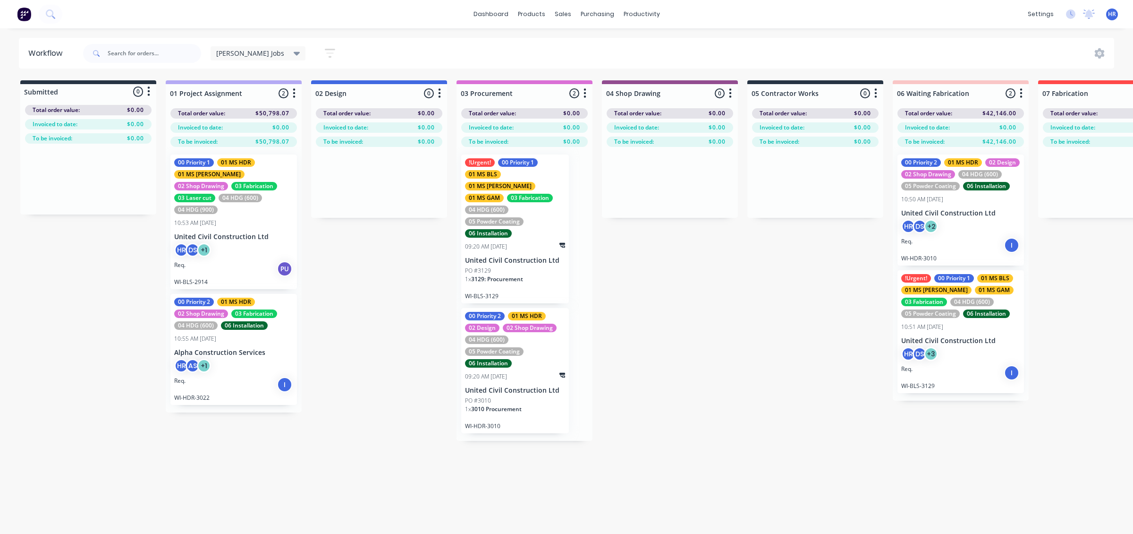
click at [955, 317] on div "05 Powder Coating" at bounding box center [930, 313] width 59 height 8
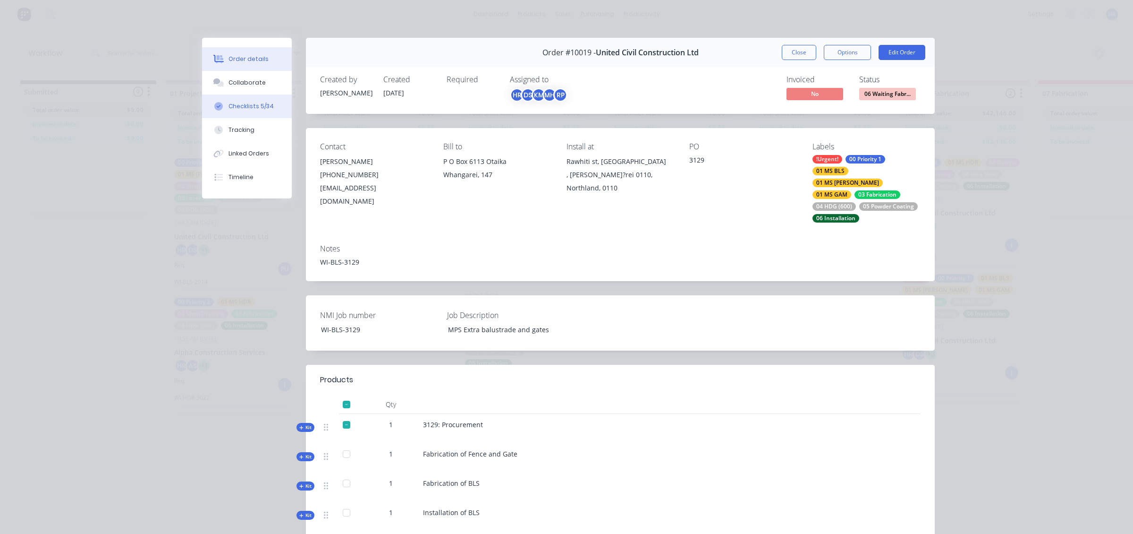
click at [251, 111] on button "Checklists 5/34" at bounding box center [247, 106] width 90 height 24
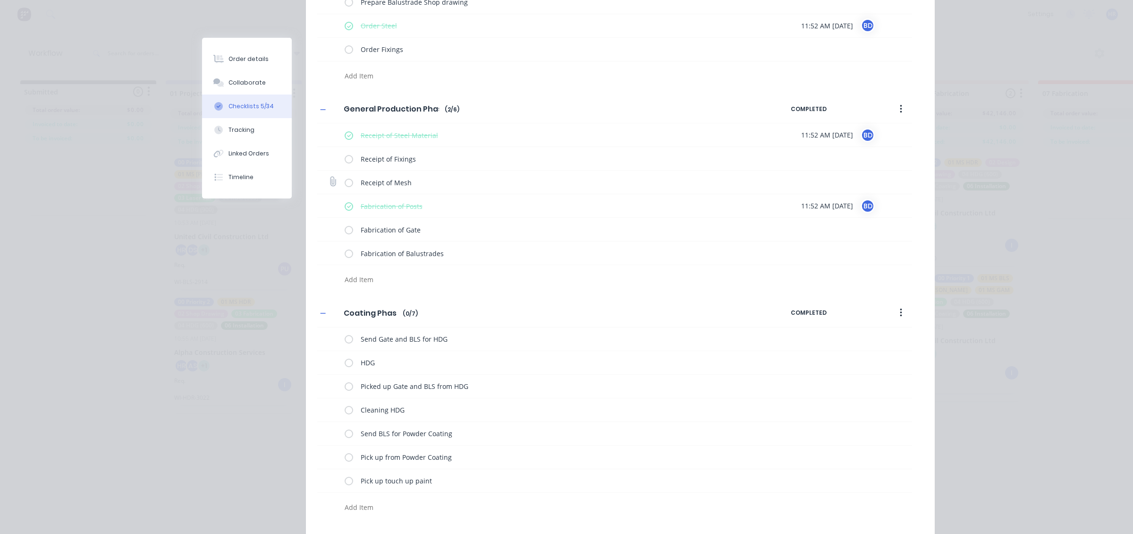
scroll to position [177, 0]
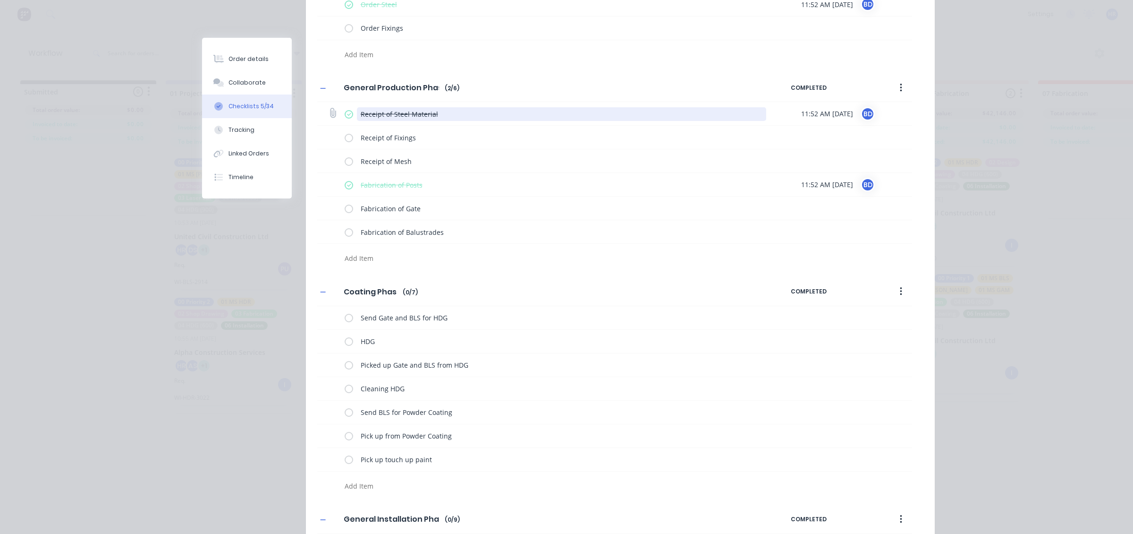
click at [443, 114] on textarea "Receipt of Steel Material" at bounding box center [562, 114] width 410 height 14
click at [329, 114] on icon at bounding box center [332, 113] width 13 height 13
click at [329, 108] on input "file" at bounding box center [329, 108] width 0 height 0
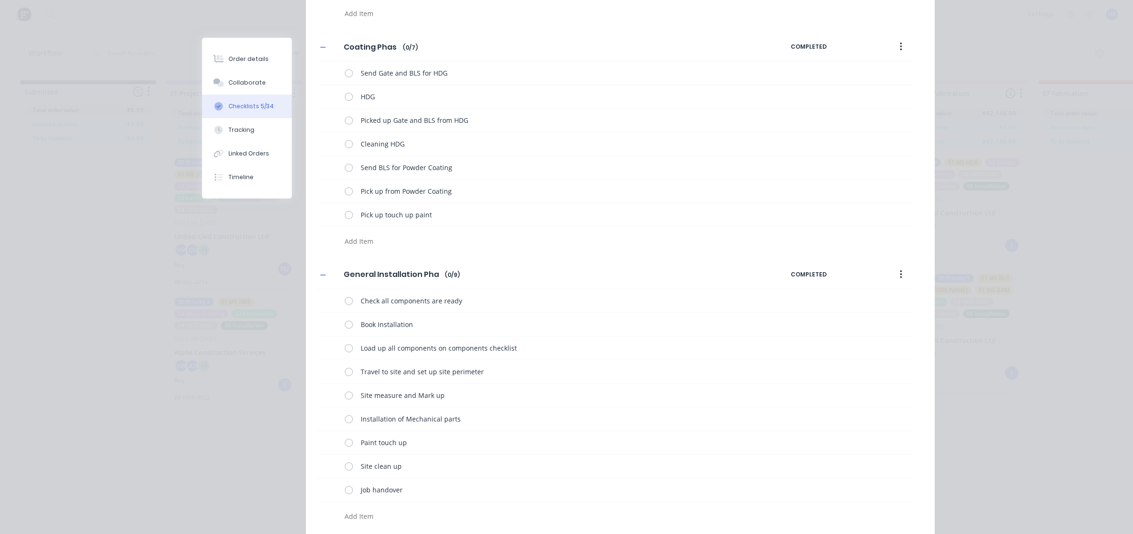
scroll to position [472, 0]
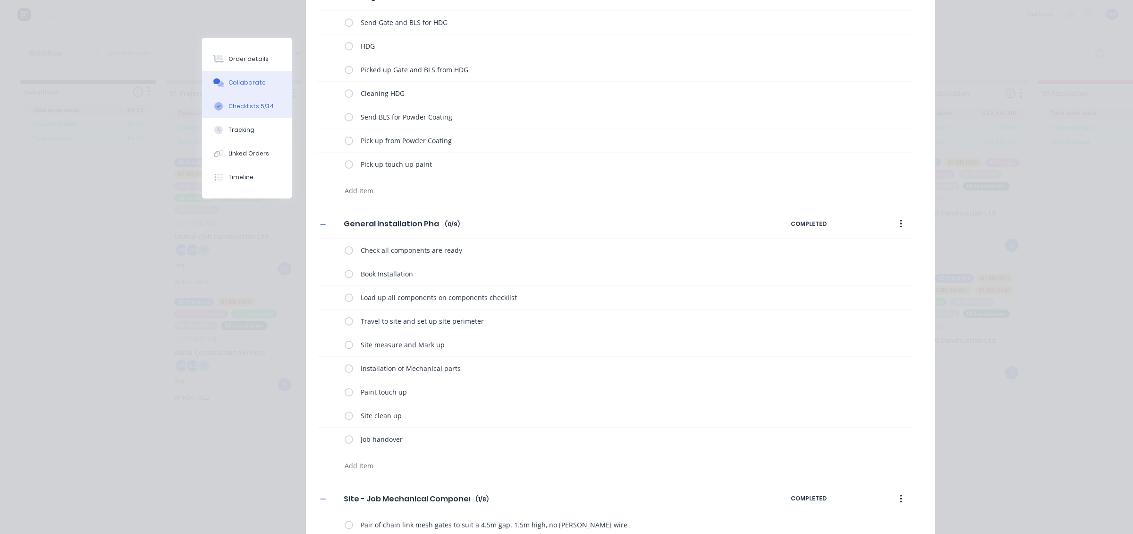
click at [236, 86] on div "Collaborate" at bounding box center [247, 82] width 37 height 8
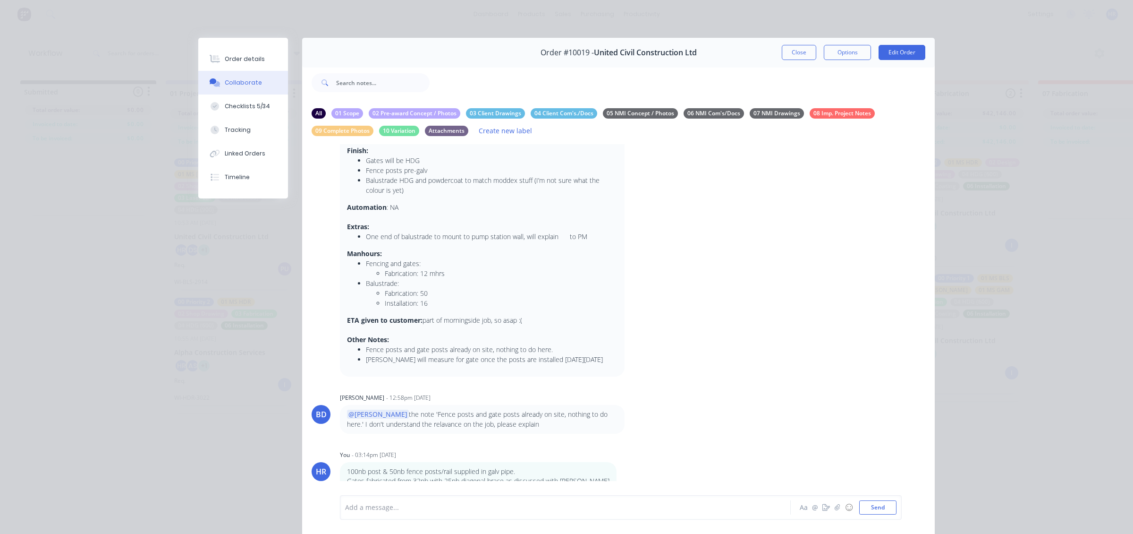
scroll to position [0, 0]
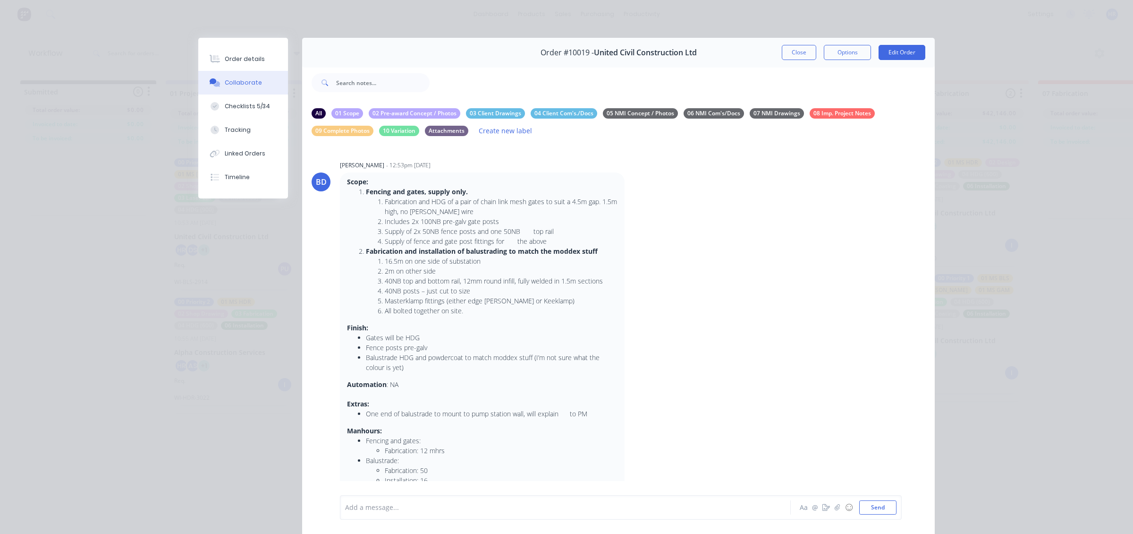
click at [469, 249] on strong "Fabrication and installation of balustrading to match the moddex stuff" at bounding box center [482, 250] width 232 height 9
click at [498, 234] on li "Supply of 2x 50NB fence posts and one 50NB top rail" at bounding box center [501, 231] width 233 height 10
click at [492, 234] on li "Supply of 2x 50NB fence posts and one 50NB top rail" at bounding box center [501, 231] width 233 height 10
click at [585, 217] on li "Includes 2x 100NB pre-galv gate posts" at bounding box center [501, 221] width 233 height 10
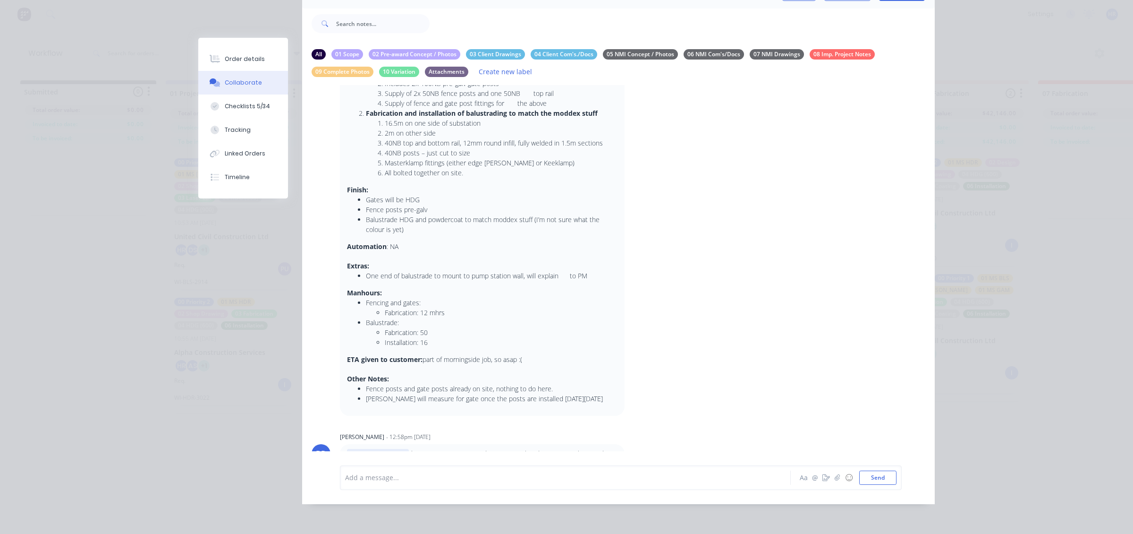
scroll to position [256, 0]
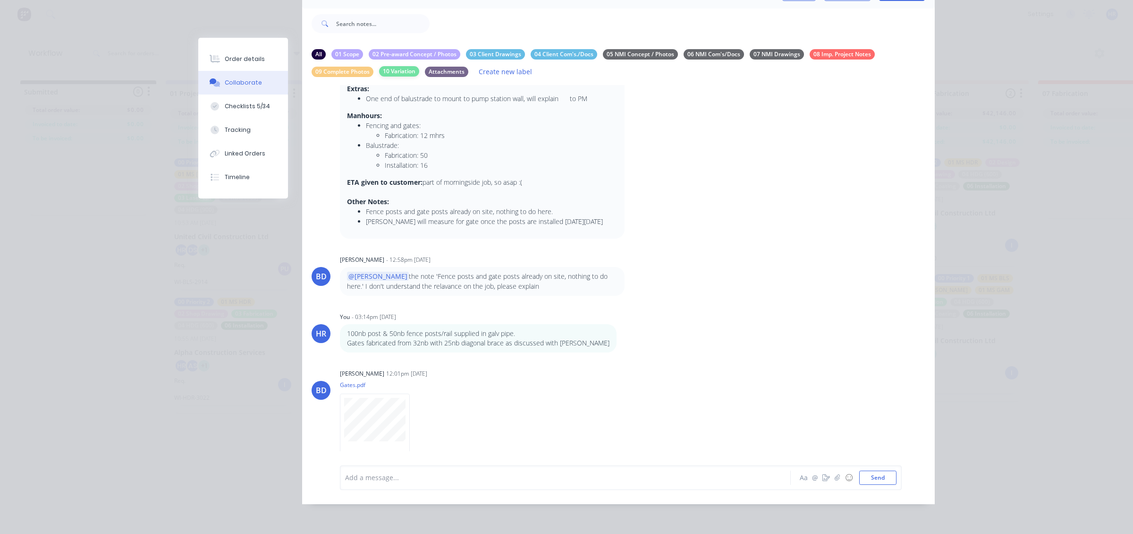
click at [394, 66] on div "10 Variation" at bounding box center [399, 71] width 40 height 10
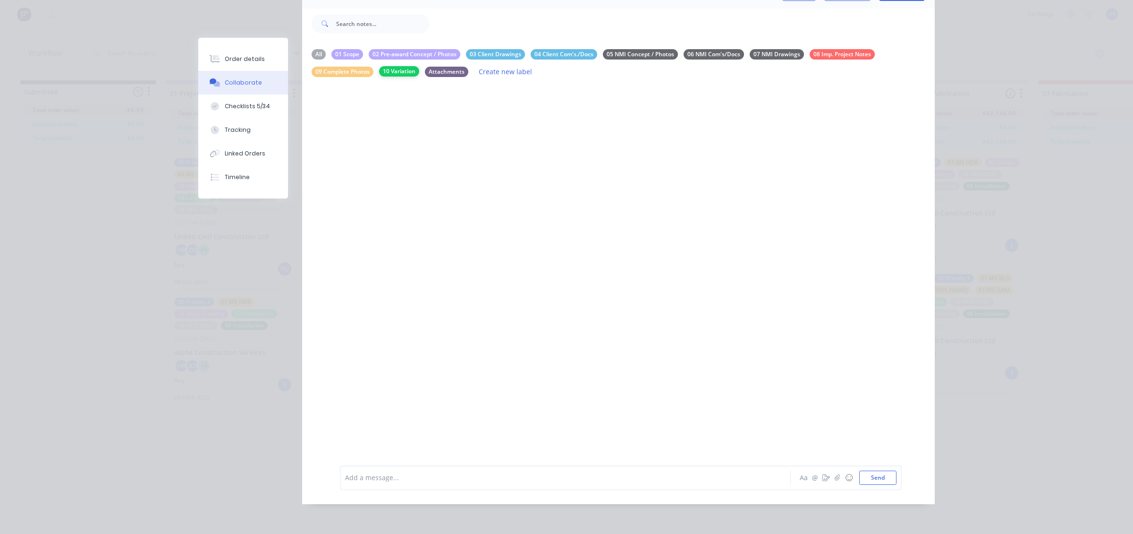
scroll to position [0, 0]
click at [341, 66] on div "09 Complete Photos" at bounding box center [343, 71] width 62 height 10
click at [452, 66] on div "Attachments" at bounding box center [446, 71] width 43 height 10
click at [318, 49] on div "All" at bounding box center [319, 54] width 14 height 10
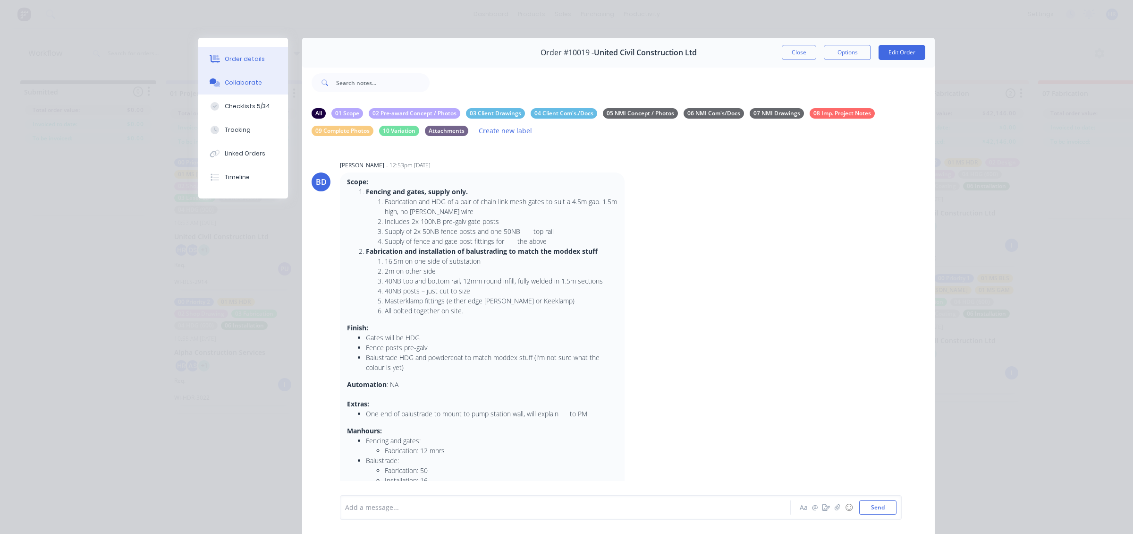
click at [227, 57] on div "Order details" at bounding box center [245, 59] width 40 height 8
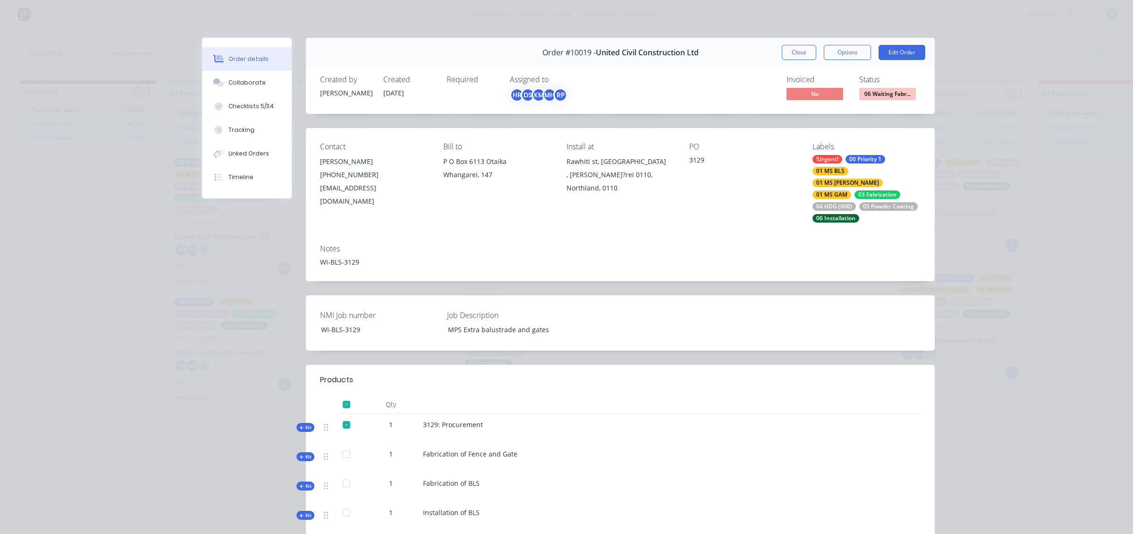
click at [297, 423] on div "Kit" at bounding box center [306, 427] width 18 height 9
click at [298, 453] on span "Sub-kit" at bounding box center [306, 456] width 16 height 7
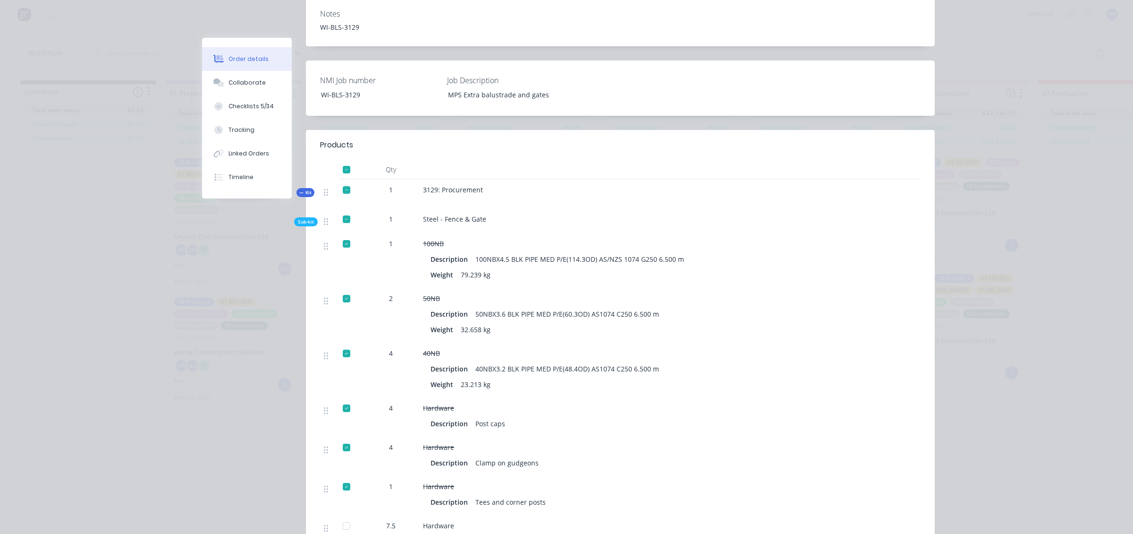
scroll to position [295, 0]
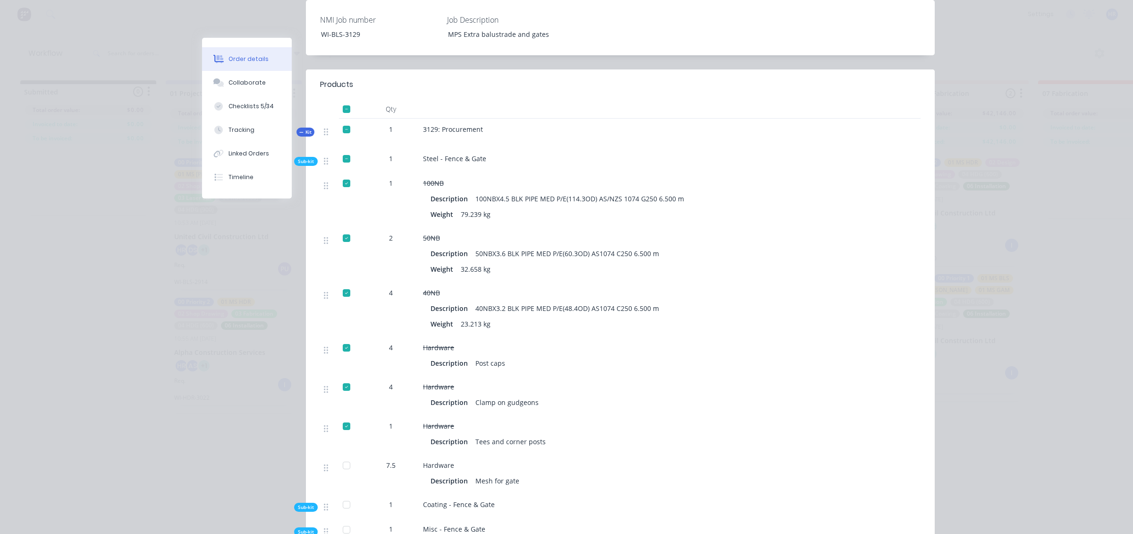
drag, startPoint x: 536, startPoint y: 304, endPoint x: 502, endPoint y: 299, distance: 34.3
click at [502, 301] on div "40NBX3.2 BLK PIPE MED P/E(48.4OD) AS1074 C250 6.500 m" at bounding box center [567, 308] width 191 height 14
click at [479, 301] on div "40NBX3.2 BLK PIPE MED P/E(48.4OD) AS1074 C250 6.500 m" at bounding box center [567, 308] width 191 height 14
click at [432, 301] on div "Description" at bounding box center [451, 308] width 41 height 14
click at [249, 155] on div "Linked Orders" at bounding box center [249, 153] width 41 height 8
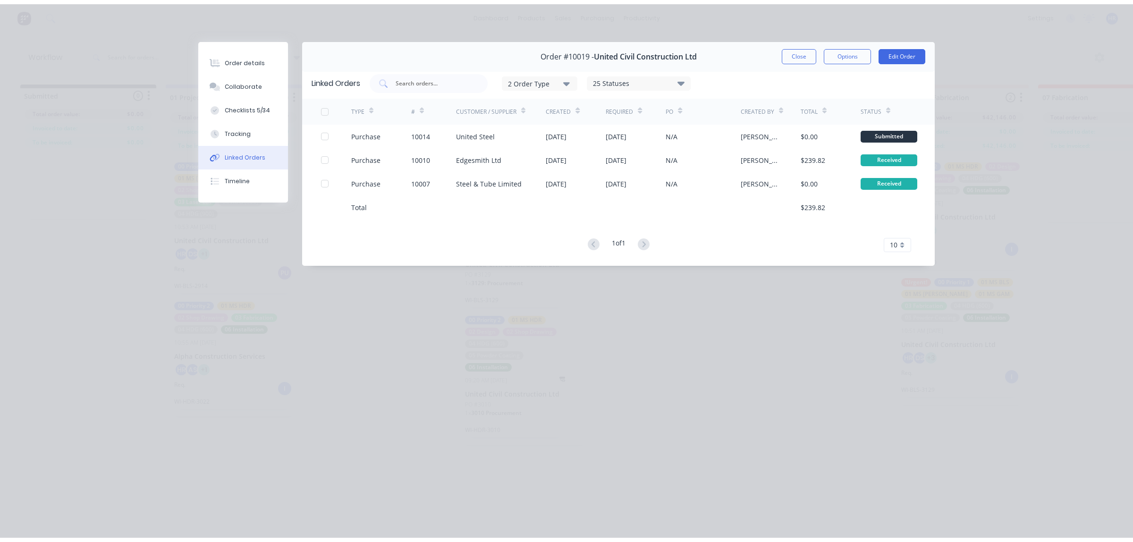
scroll to position [0, 0]
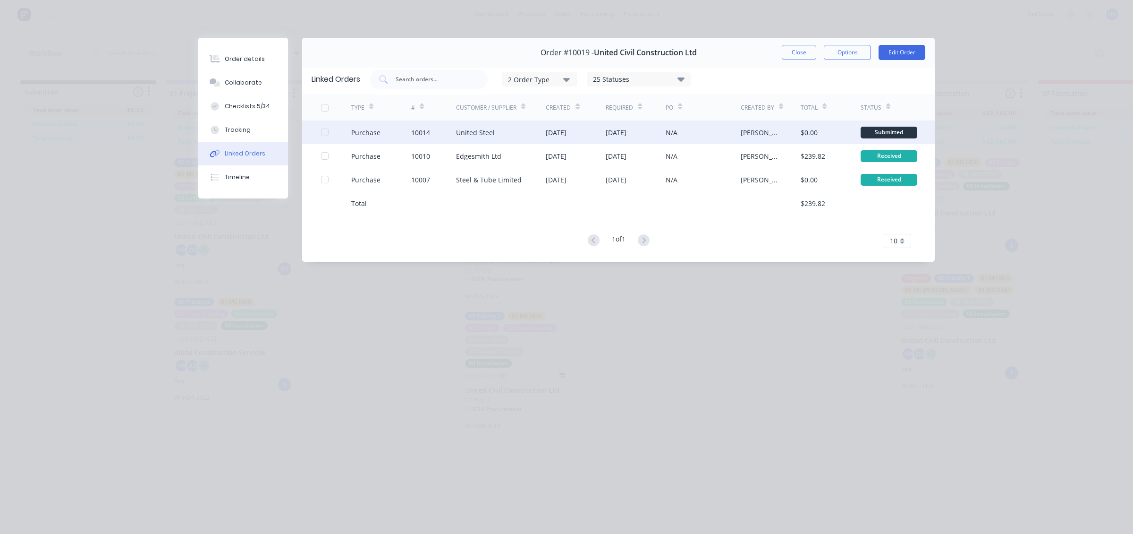
click at [452, 130] on div "10014" at bounding box center [433, 132] width 45 height 24
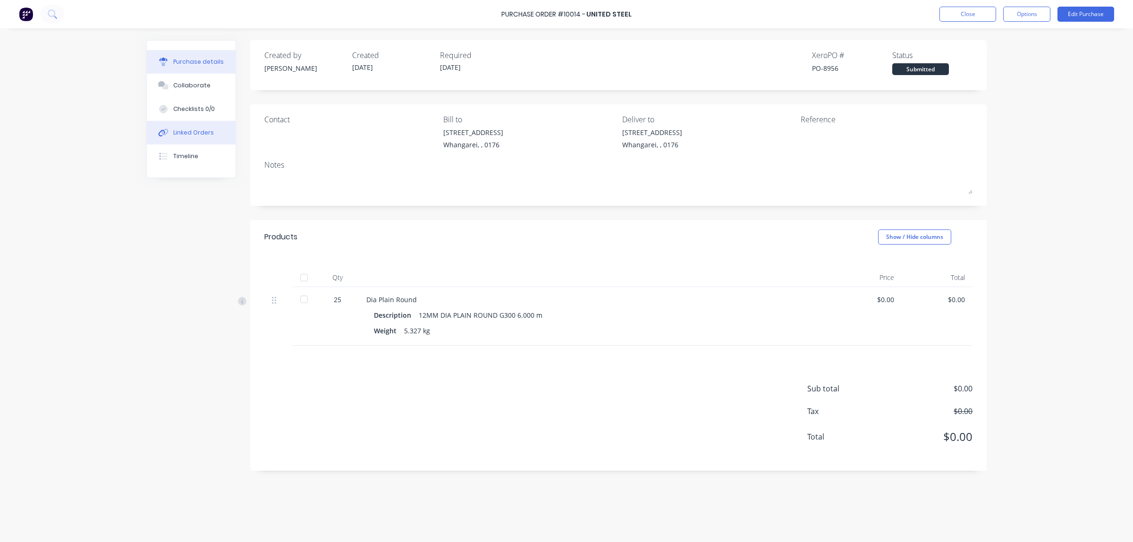
click at [175, 132] on div "Linked Orders" at bounding box center [193, 132] width 41 height 8
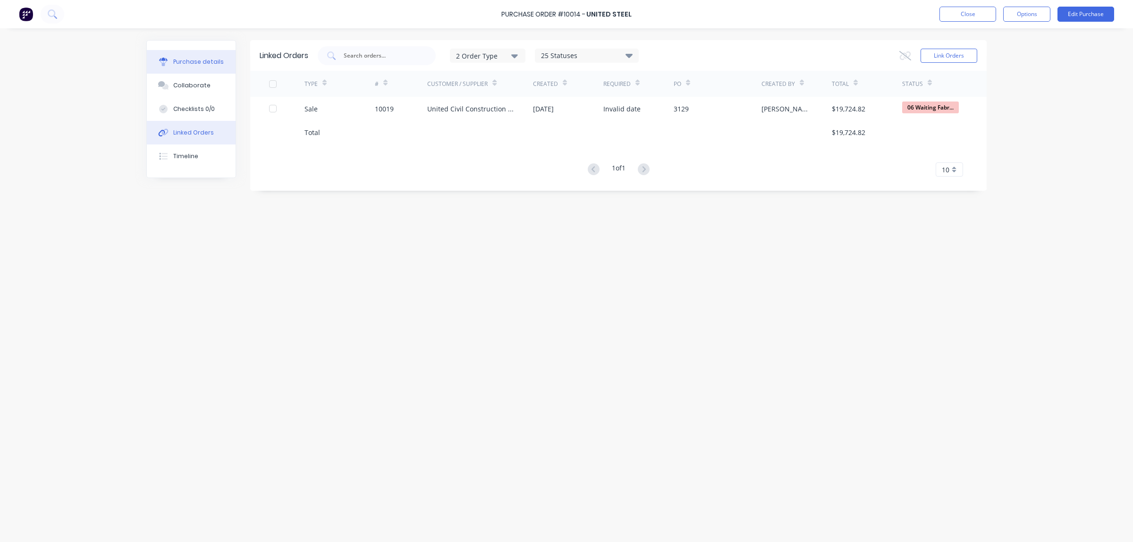
click at [187, 58] on div "Purchase details" at bounding box center [198, 62] width 51 height 8
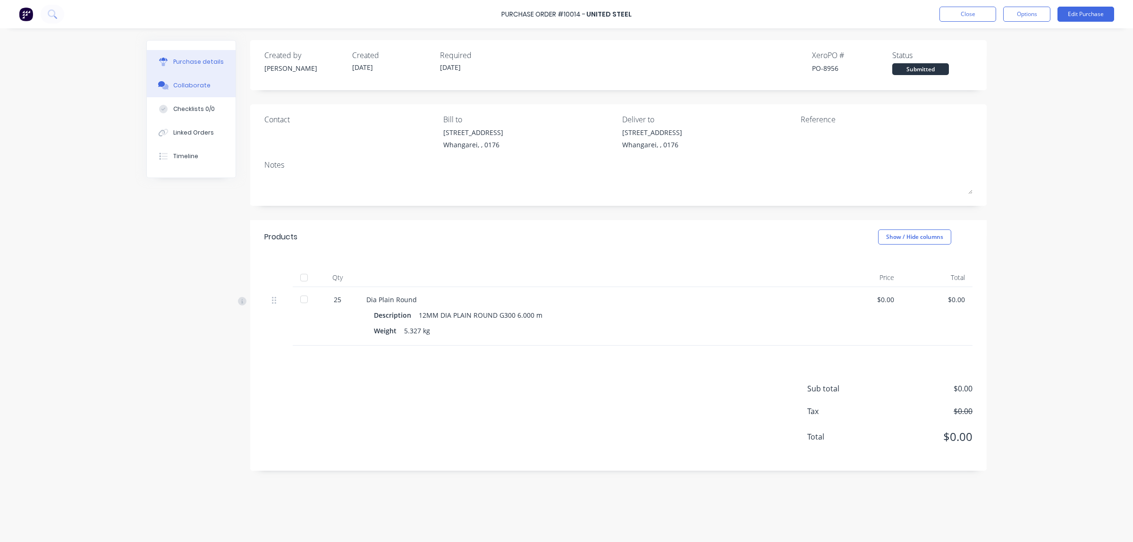
click at [197, 85] on div "Collaborate" at bounding box center [191, 85] width 37 height 8
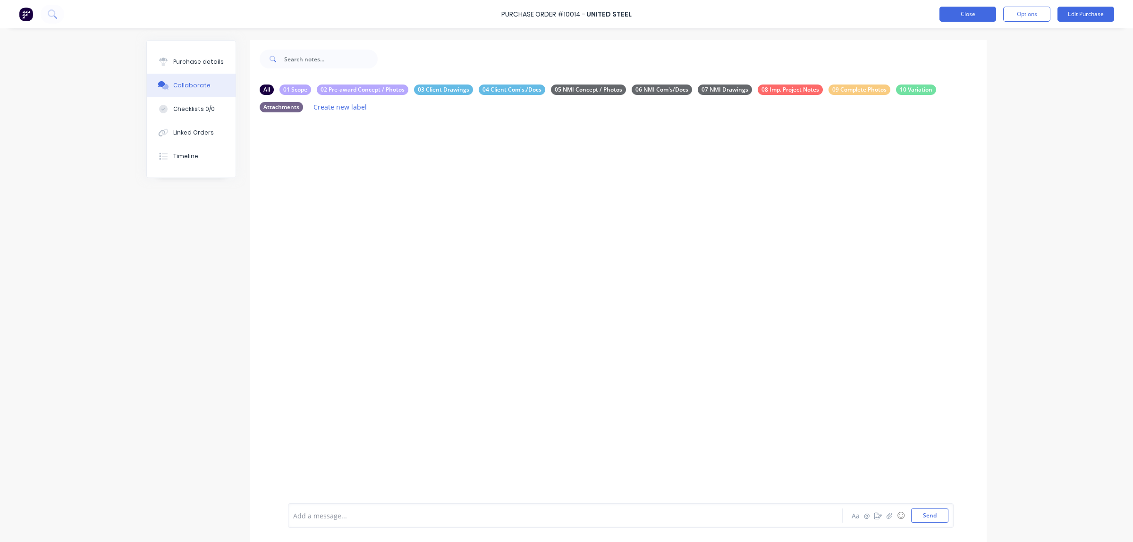
click at [957, 16] on button "Close" at bounding box center [968, 14] width 57 height 15
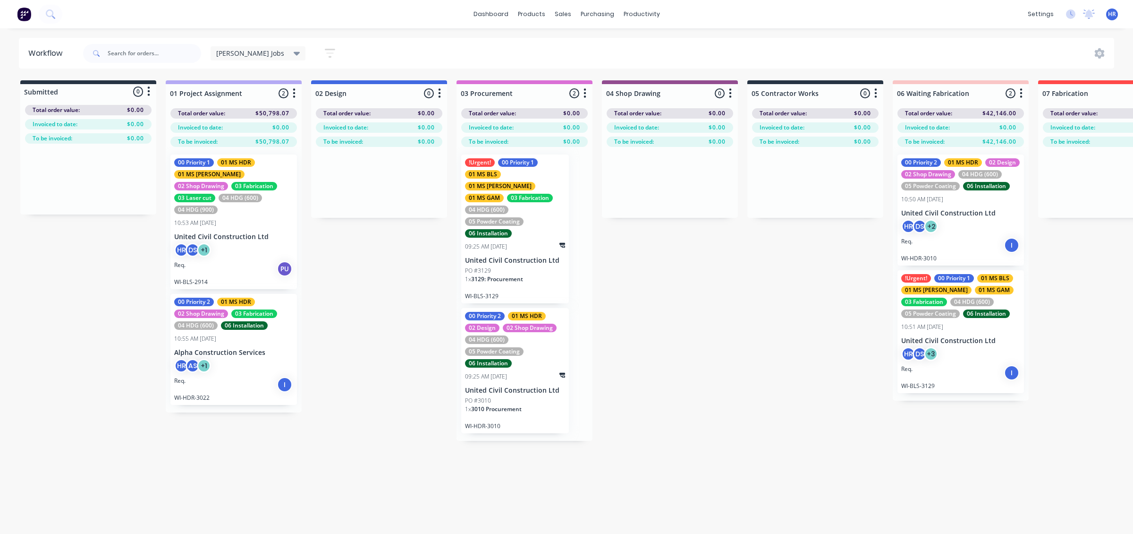
click at [960, 330] on div "10:51 AM [DATE]" at bounding box center [960, 326] width 119 height 8
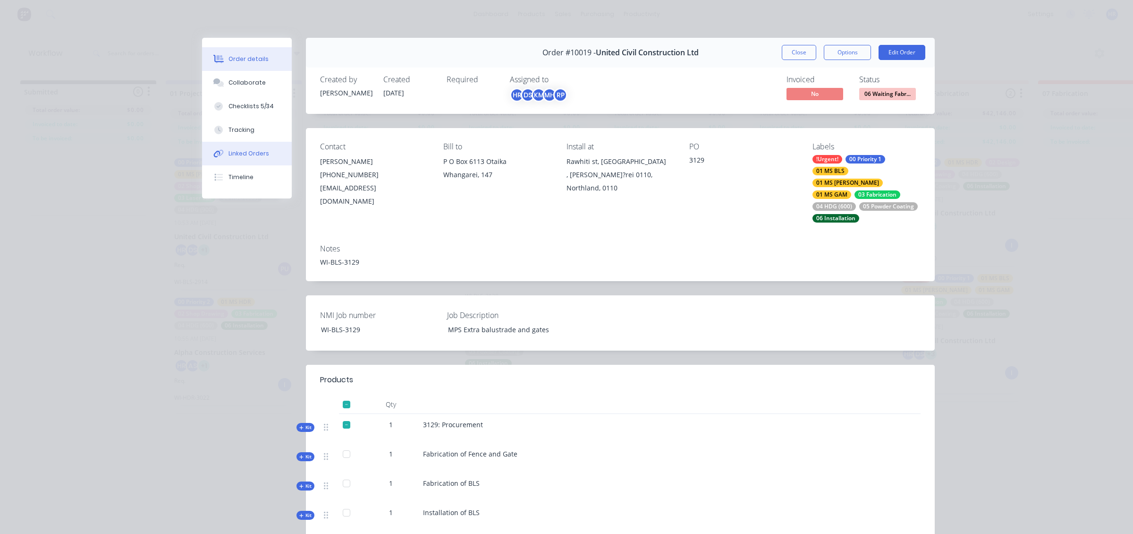
click at [253, 153] on div "Linked Orders" at bounding box center [249, 153] width 41 height 8
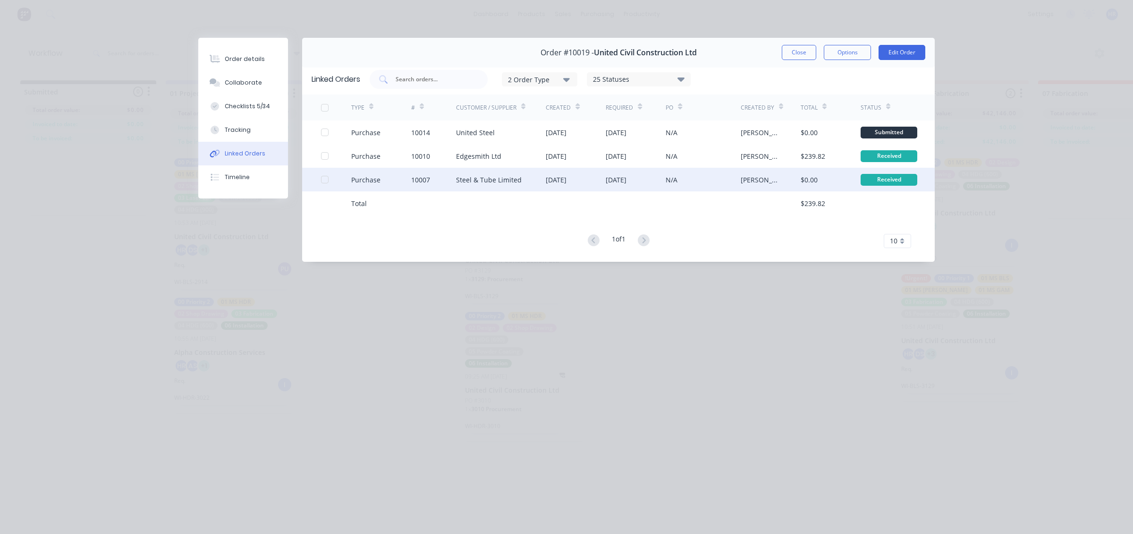
click at [462, 183] on div "Steel & Tube Limited" at bounding box center [489, 180] width 66 height 10
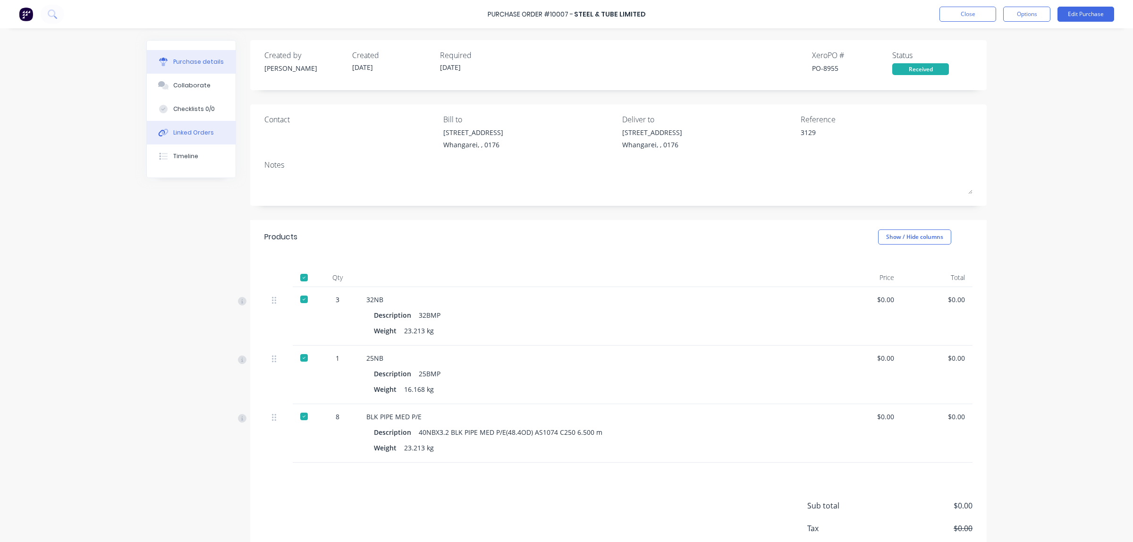
click at [175, 132] on div "Linked Orders" at bounding box center [193, 132] width 41 height 8
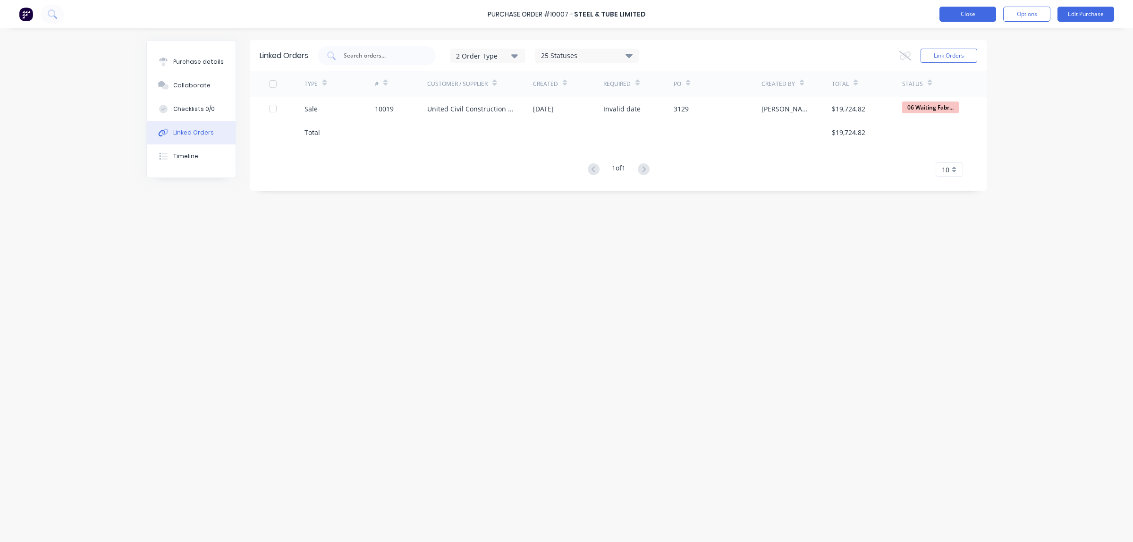
click at [961, 15] on button "Close" at bounding box center [968, 14] width 57 height 15
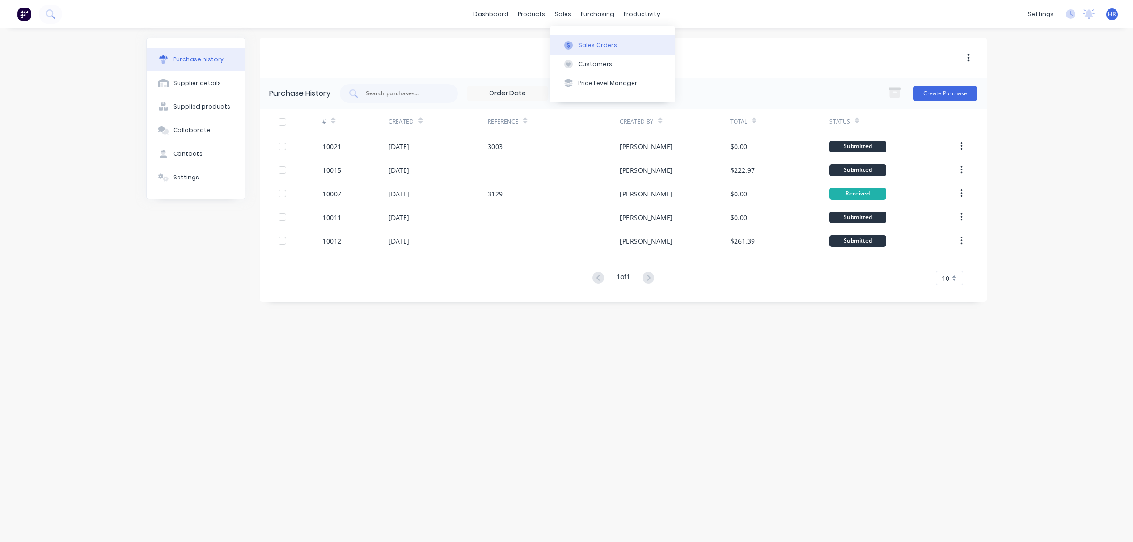
click at [587, 44] on div "Sales Orders" at bounding box center [597, 45] width 39 height 8
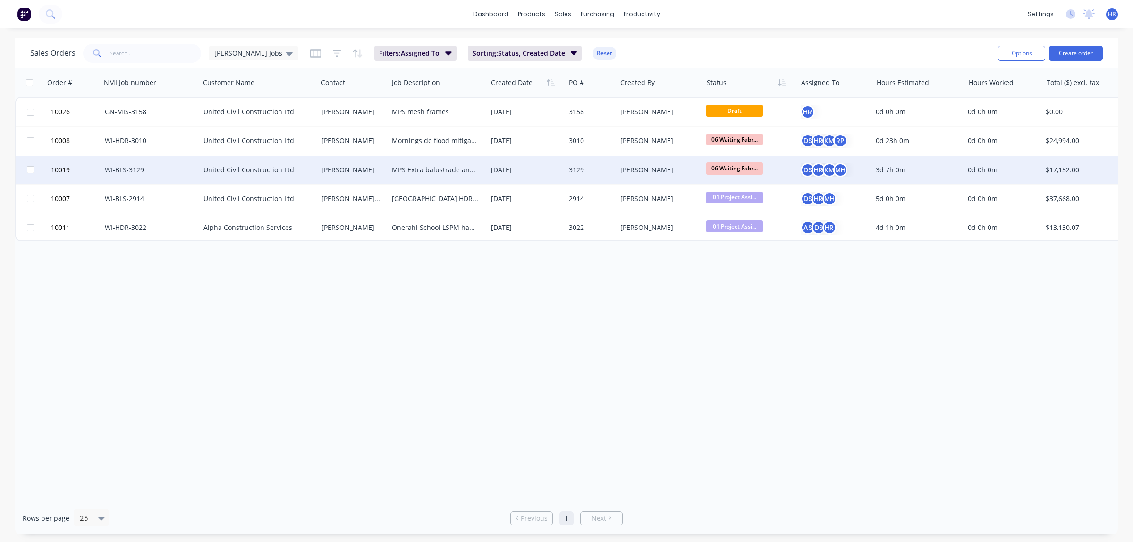
click at [174, 173] on div "WI-BLS-3129" at bounding box center [148, 169] width 87 height 9
click at [231, 171] on div "United Civil Construction Ltd" at bounding box center [256, 169] width 105 height 9
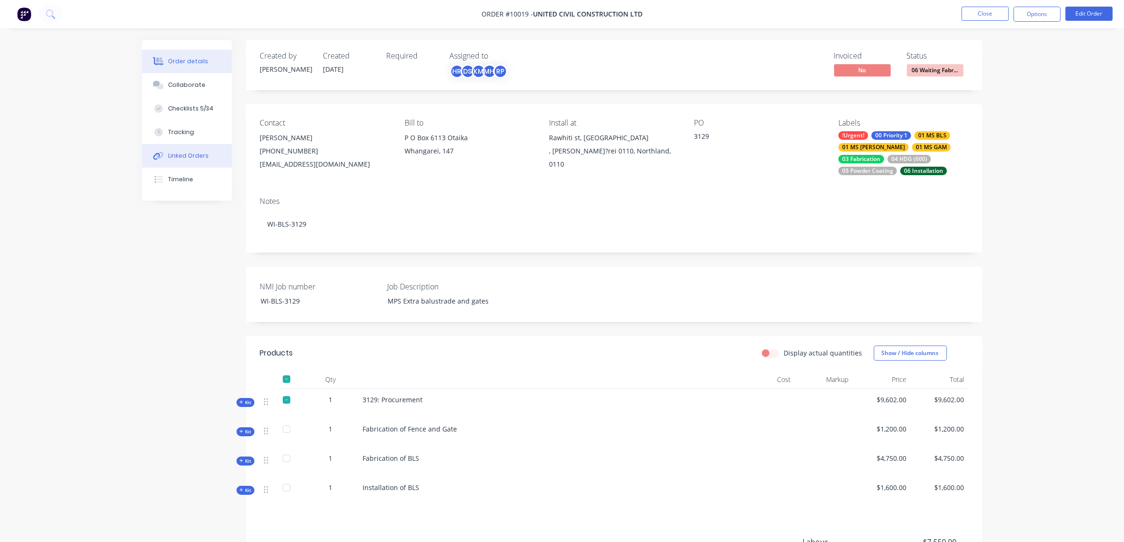
click at [182, 157] on div "Linked Orders" at bounding box center [188, 156] width 41 height 8
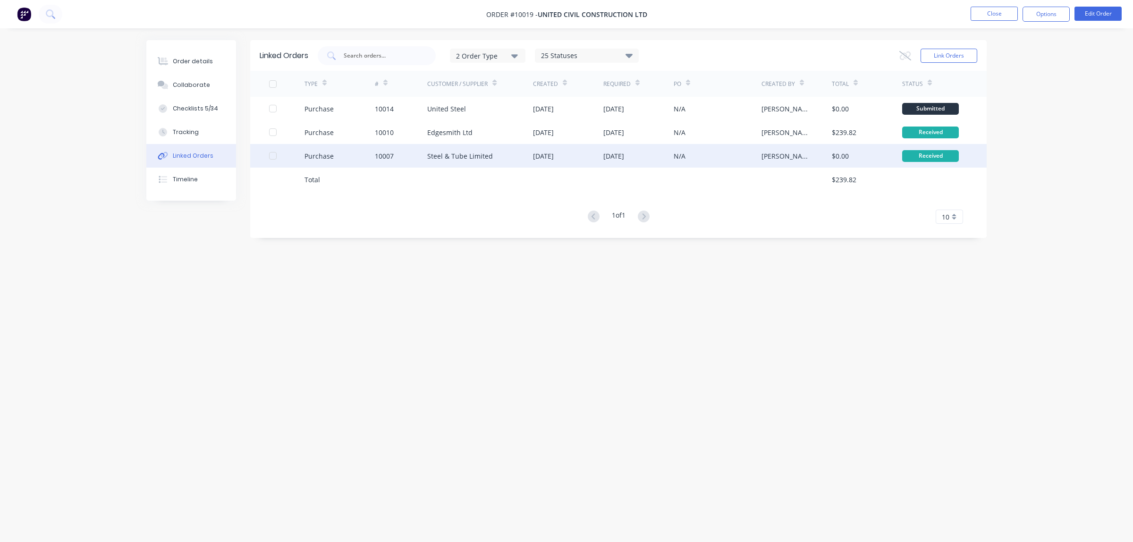
click at [451, 158] on div "Steel & Tube Limited" at bounding box center [460, 156] width 66 height 10
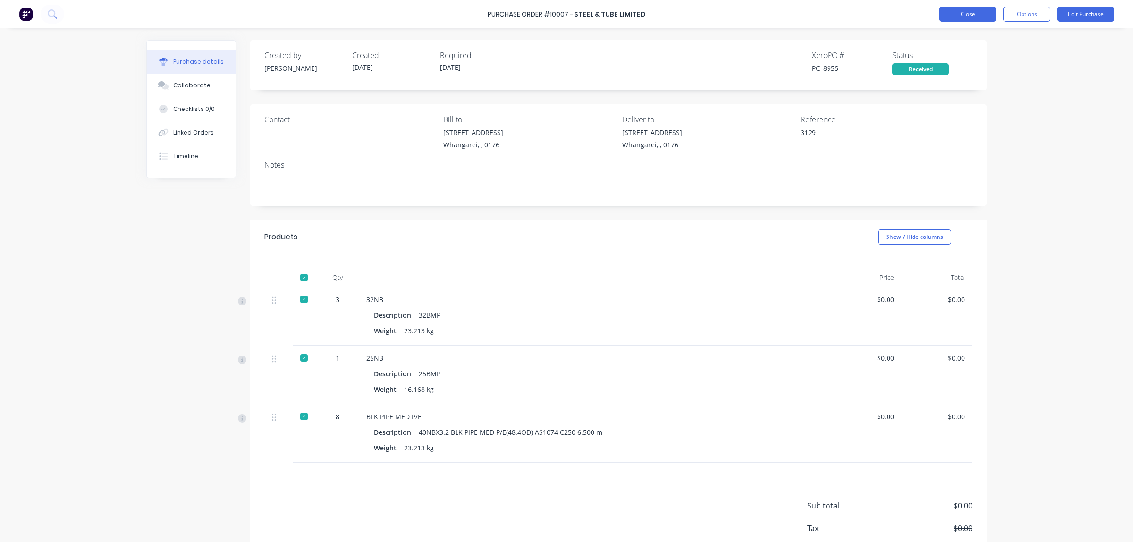
click at [959, 10] on button "Close" at bounding box center [968, 14] width 57 height 15
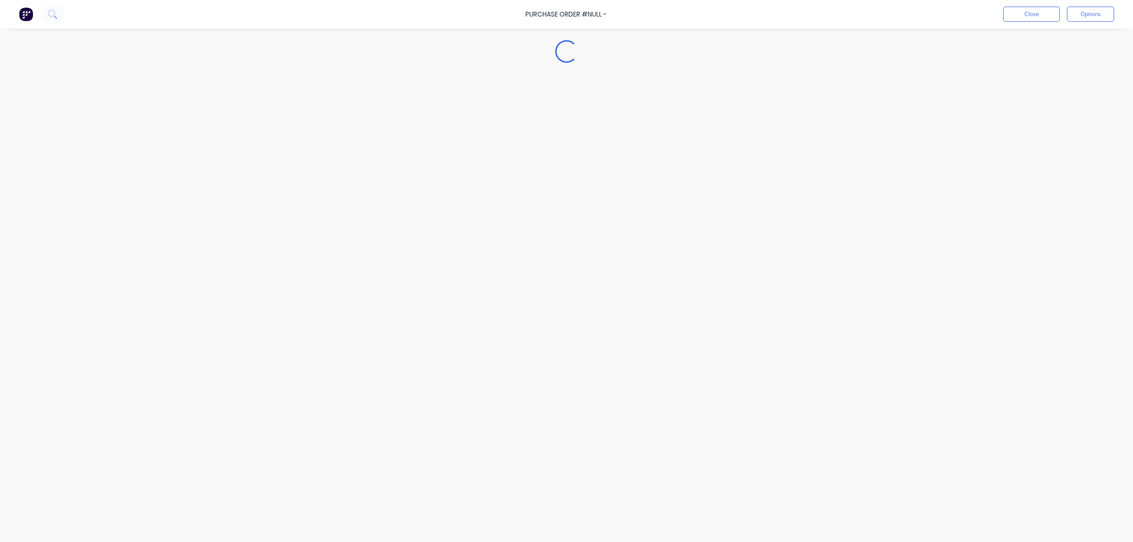
type textarea "x"
